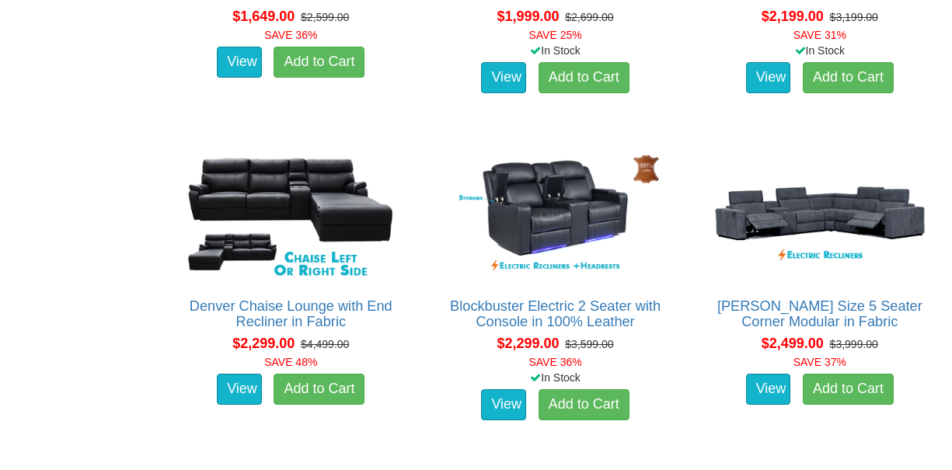
scroll to position [1243, 0]
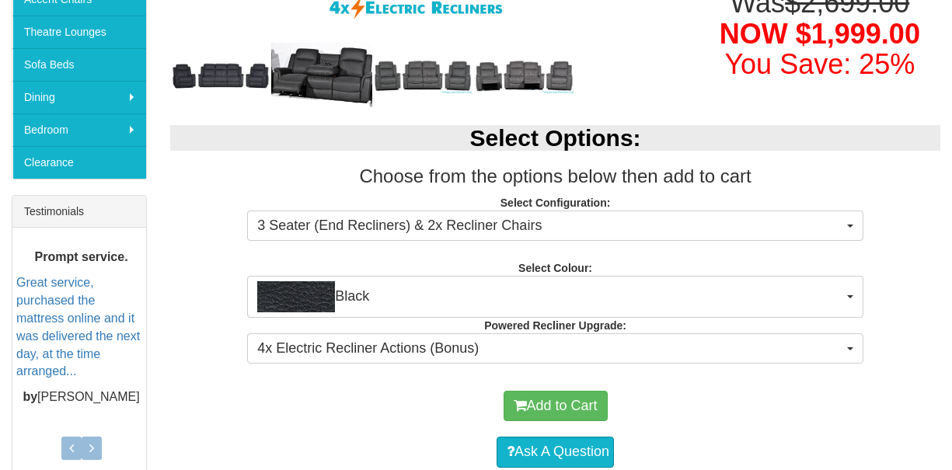
scroll to position [466, 0]
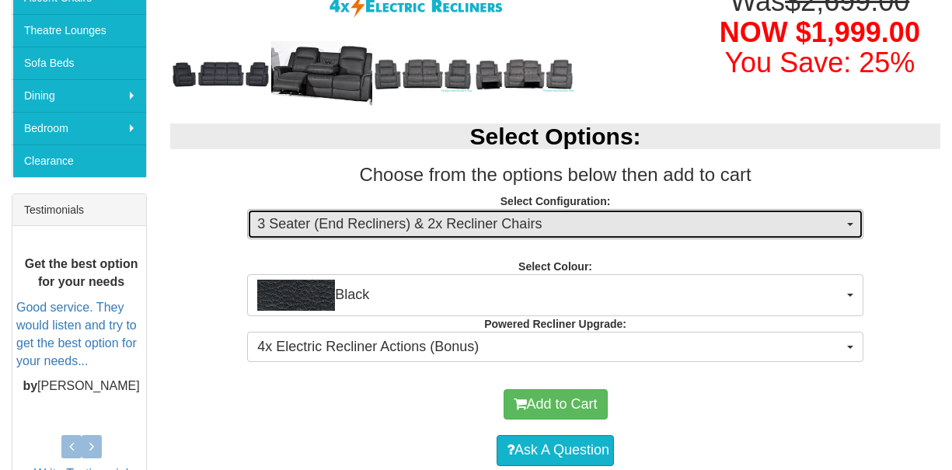
click at [850, 226] on button "3 Seater (End Recliners) & 2x Recliner Chairs" at bounding box center [555, 224] width 616 height 31
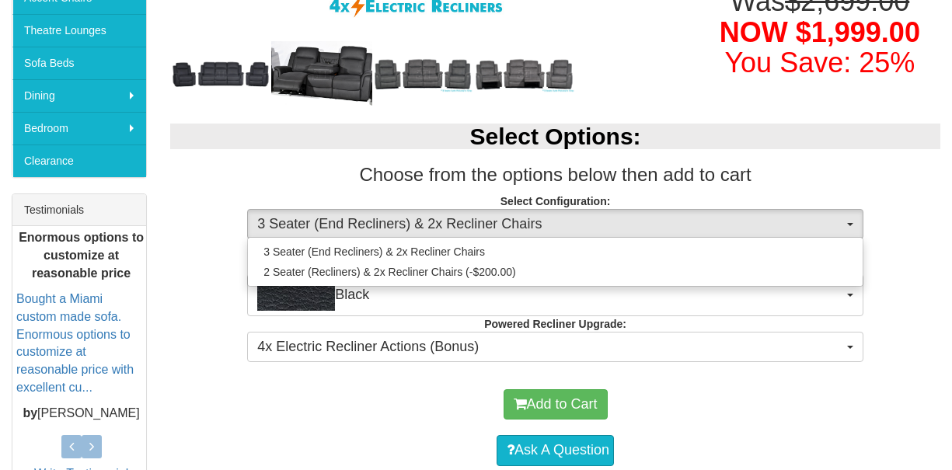
click at [890, 235] on p "Select Configuration: 3 Seater (End Recliners) & 2x Recliner Chairs 3 Seater (E…" at bounding box center [555, 214] width 770 height 42
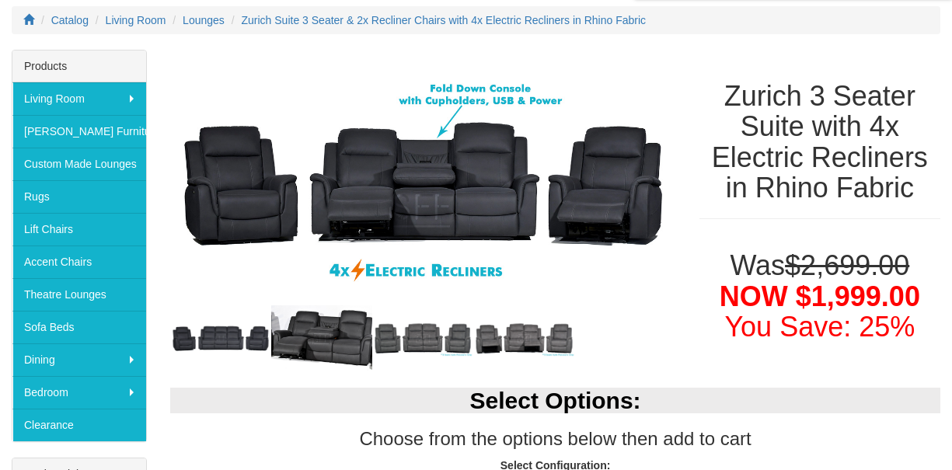
scroll to position [229, 0]
